Goal: Transaction & Acquisition: Purchase product/service

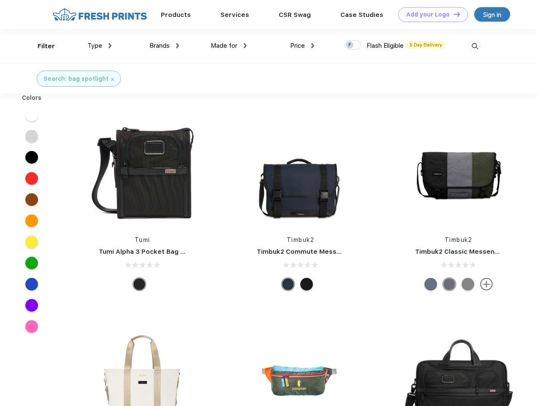
click at [430, 14] on link "Add your Logo Design Tool" at bounding box center [433, 14] width 70 height 15
click at [0, 0] on div "Design Tool" at bounding box center [0, 0] width 0 height 0
click at [453, 14] on link "Add your Logo Design Tool" at bounding box center [433, 14] width 70 height 15
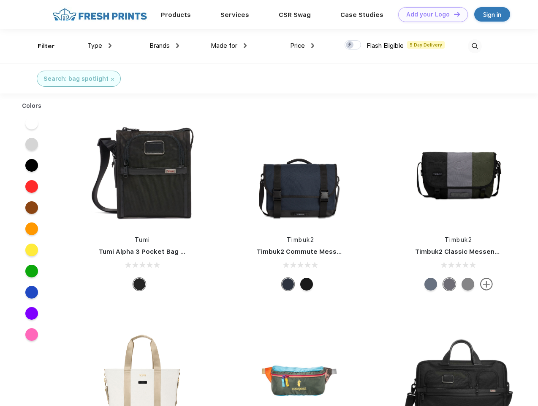
click at [41, 46] on div "Filter" at bounding box center [46, 46] width 17 height 10
click at [100, 46] on span "Type" at bounding box center [94, 46] width 15 height 8
click at [164, 46] on span "Brands" at bounding box center [160, 46] width 20 height 8
click at [229, 46] on span "Made for" at bounding box center [224, 46] width 27 height 8
click at [302, 46] on span "Price" at bounding box center [297, 46] width 15 height 8
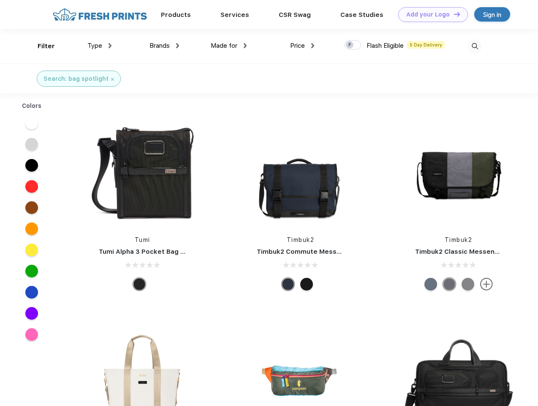
click at [353, 45] on div at bounding box center [353, 44] width 16 height 9
click at [350, 45] on input "checkbox" at bounding box center [347, 42] width 5 height 5
click at [475, 46] on img at bounding box center [475, 46] width 14 height 14
